Goal: Transaction & Acquisition: Book appointment/travel/reservation

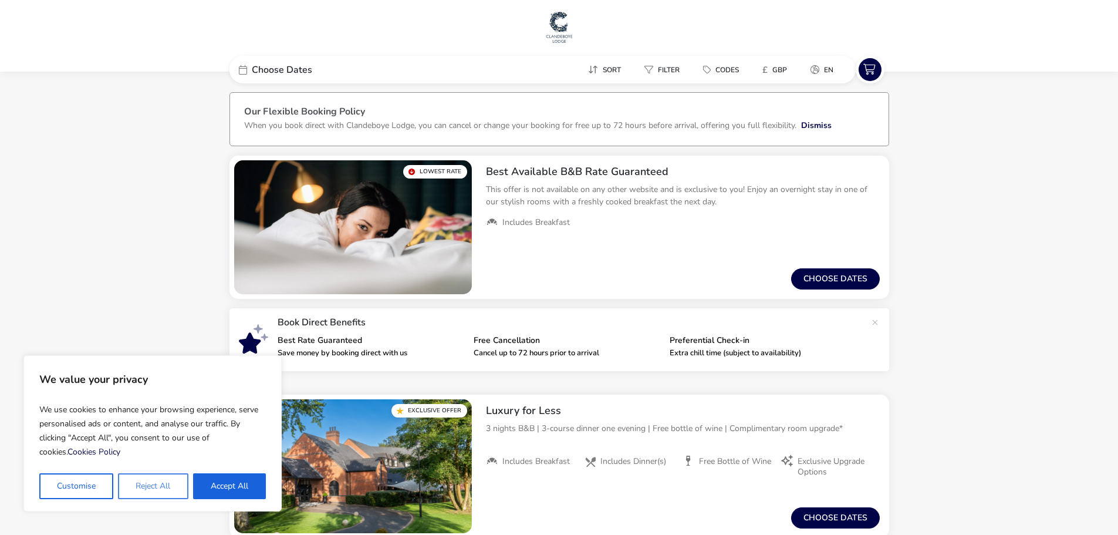
click at [179, 485] on button "Reject All" at bounding box center [153, 486] width 70 height 26
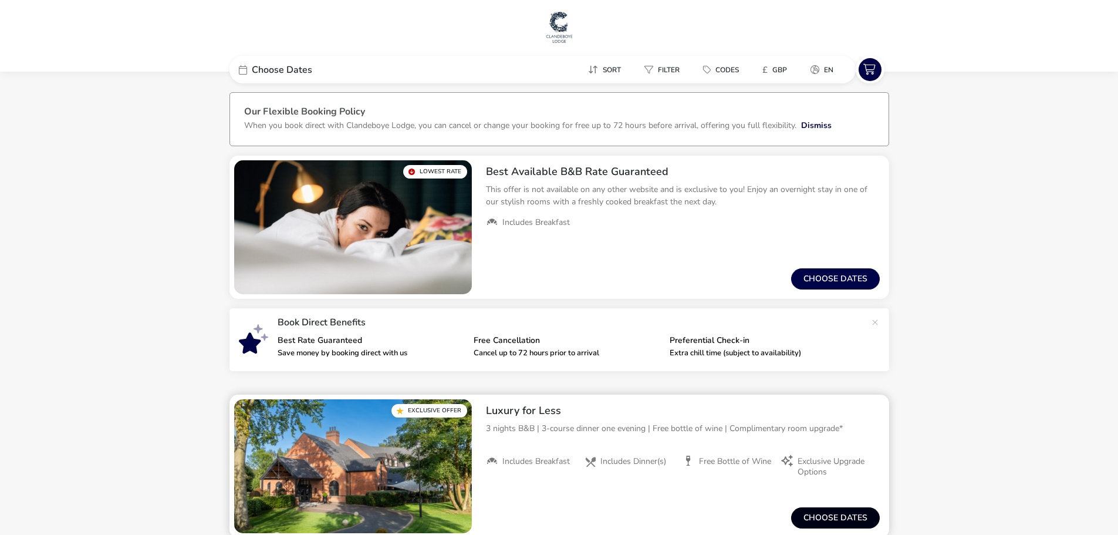
click at [855, 520] on button "Choose dates" at bounding box center [835, 517] width 89 height 21
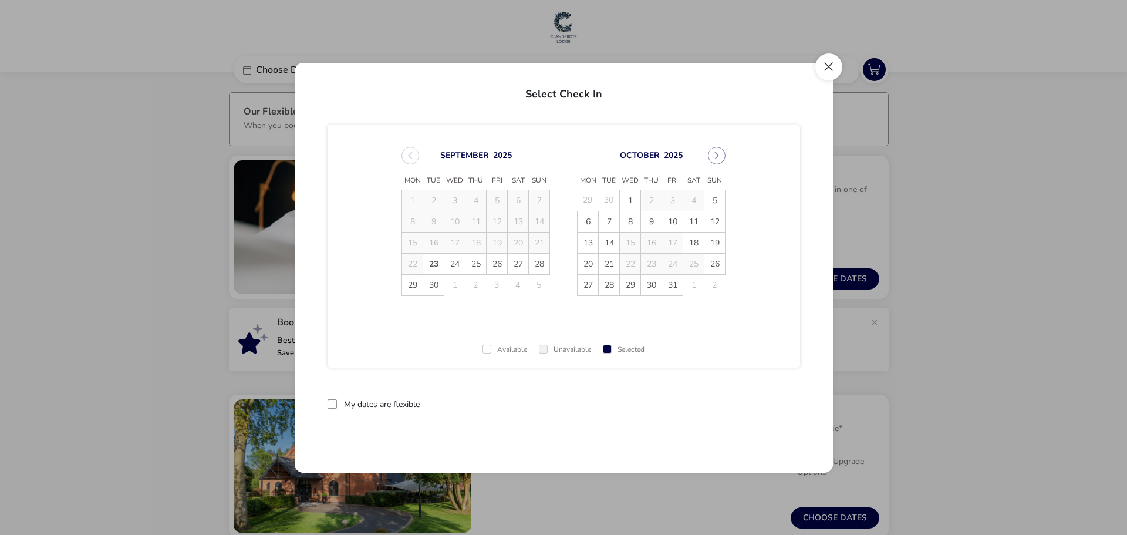
click at [830, 64] on button "Close" at bounding box center [828, 66] width 27 height 27
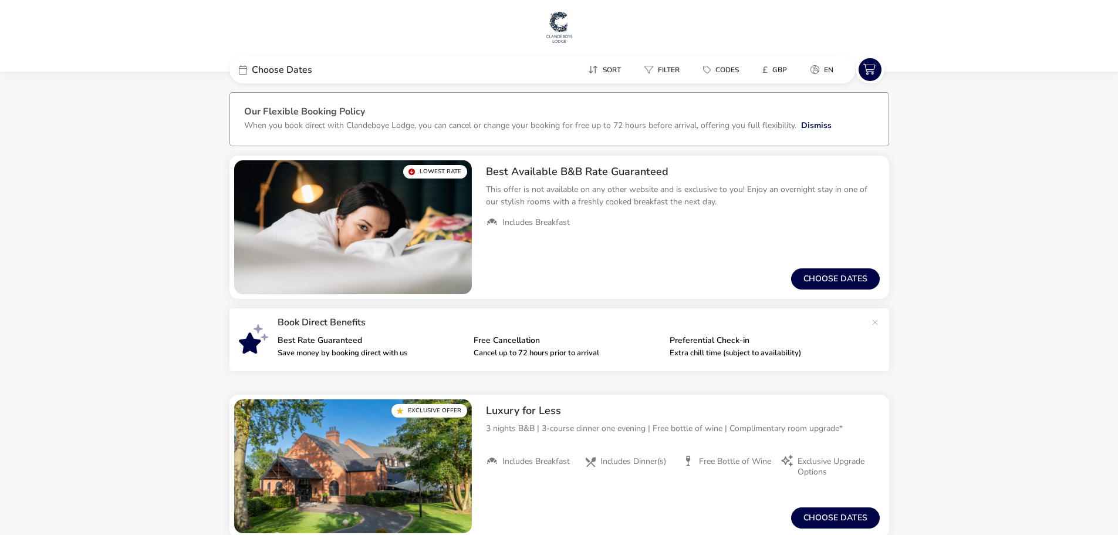
click at [847, 285] on button "Choose dates" at bounding box center [835, 278] width 89 height 21
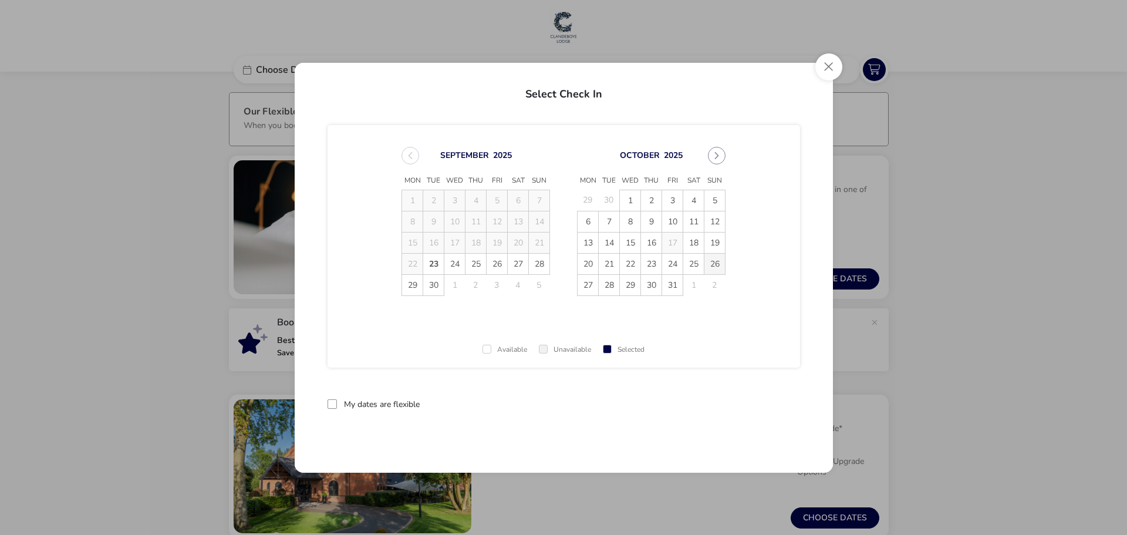
click at [720, 264] on span "26" at bounding box center [714, 264] width 21 height 21
click at [632, 278] on span "29" at bounding box center [630, 285] width 21 height 21
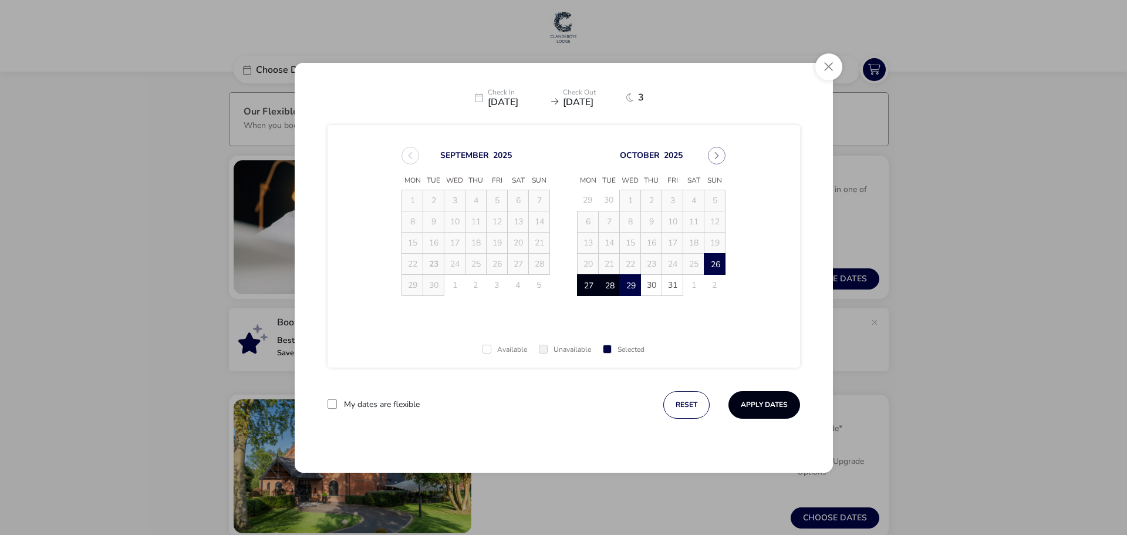
click at [752, 409] on button "Apply Dates" at bounding box center [764, 405] width 72 height 28
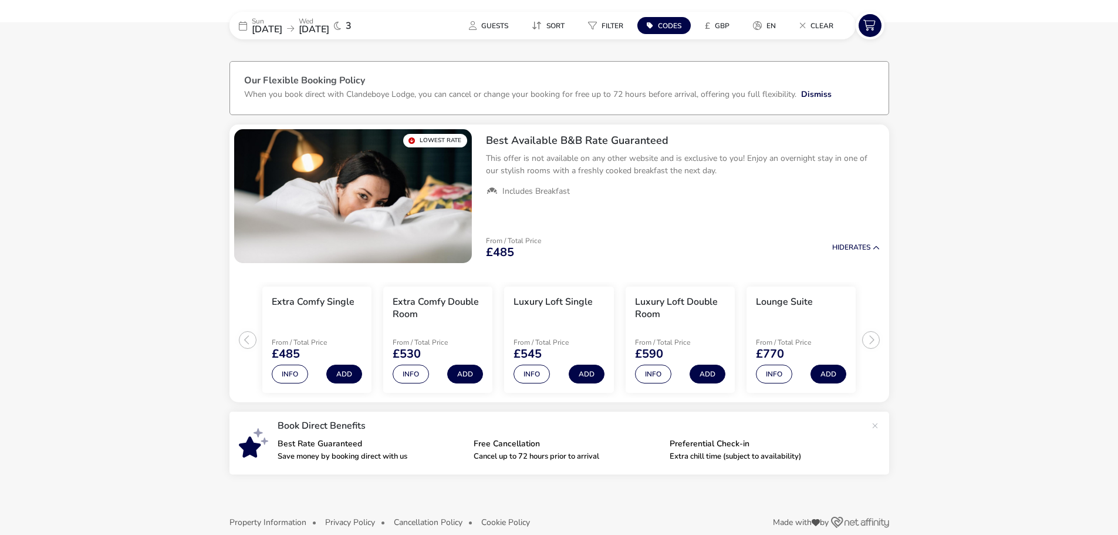
scroll to position [48, 0]
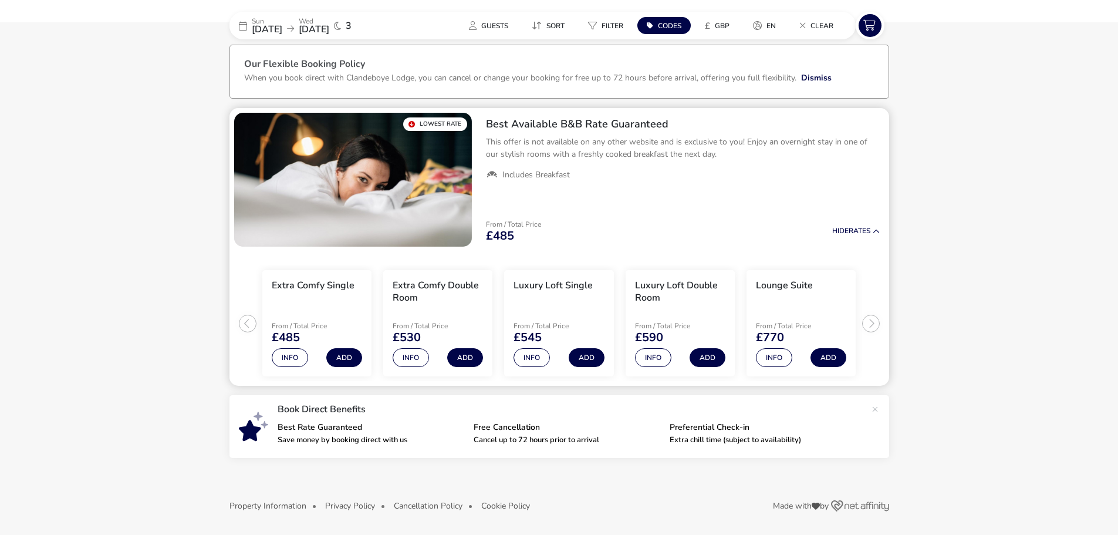
click at [876, 323] on ul "Extra Comfy Single From / Total Price £485 Info Add Extra Comfy Double Room Fro…" at bounding box center [559, 318] width 660 height 135
click at [872, 319] on ul "Extra Comfy Single From / Total Price £485 Info Add Extra Comfy Double Room Fro…" at bounding box center [559, 318] width 660 height 135
click at [479, 25] on button "Guests" at bounding box center [489, 25] width 58 height 17
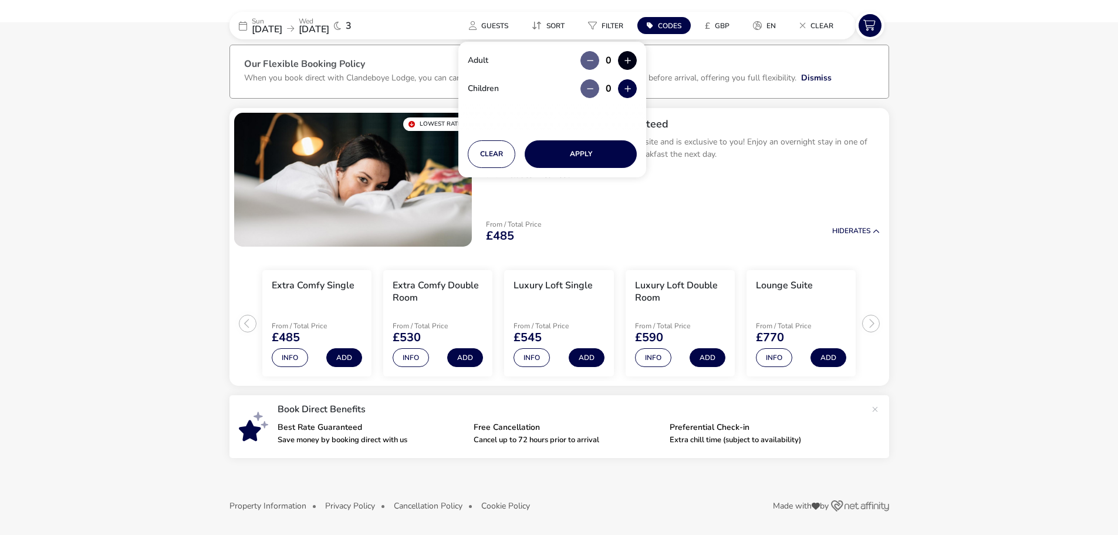
click at [629, 58] on button "button" at bounding box center [627, 60] width 19 height 19
type input "1"
click at [430, 25] on div "Guests Sort Filter Codes £ GBP en Clear" at bounding box center [634, 26] width 443 height 28
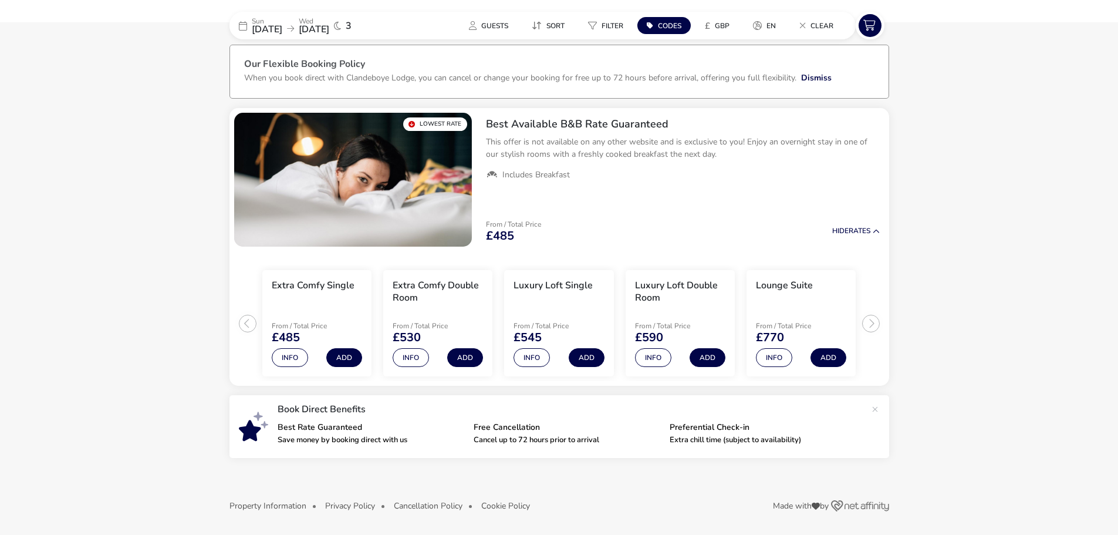
click at [977, 127] on naf-accommodations-shell "[DATE] [DATE] 3 Guests Sort Filter Codes £ GBP en Clear Our Flexible Booking Po…" at bounding box center [559, 284] width 1118 height 499
click at [875, 323] on ul "Extra Comfy Single From / Total Price £485 Info Add Extra Comfy Double Room Fro…" at bounding box center [559, 318] width 660 height 135
